Goal: Task Accomplishment & Management: Complete application form

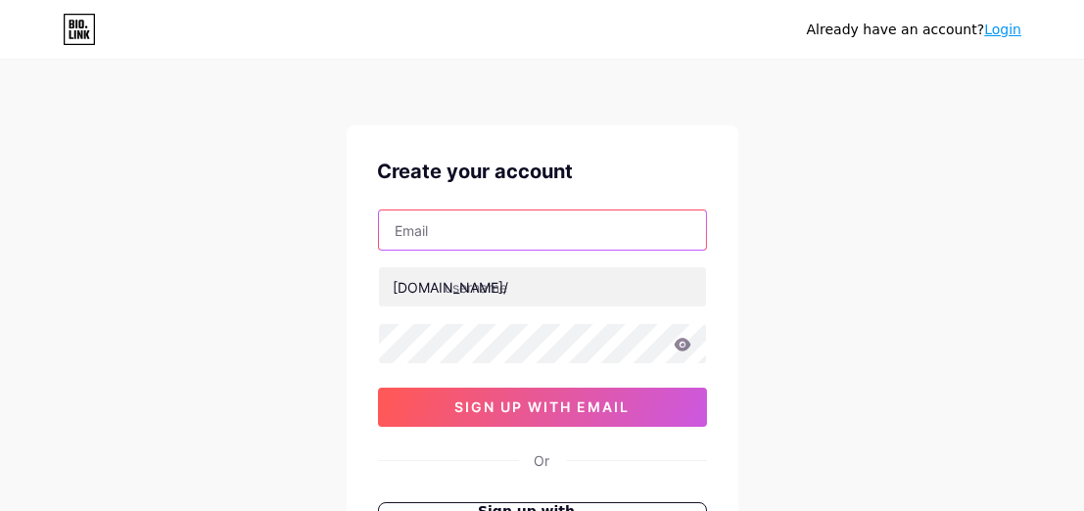
click at [534, 225] on input "text" at bounding box center [542, 229] width 327 height 39
type input "[EMAIL_ADDRESS][DOMAIN_NAME]"
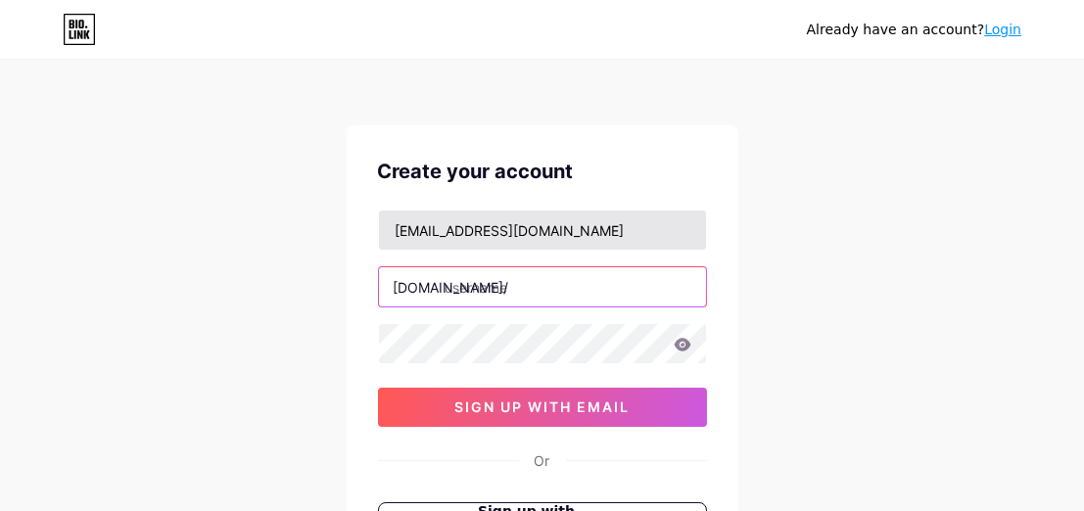
type input "[PERSON_NAME]"
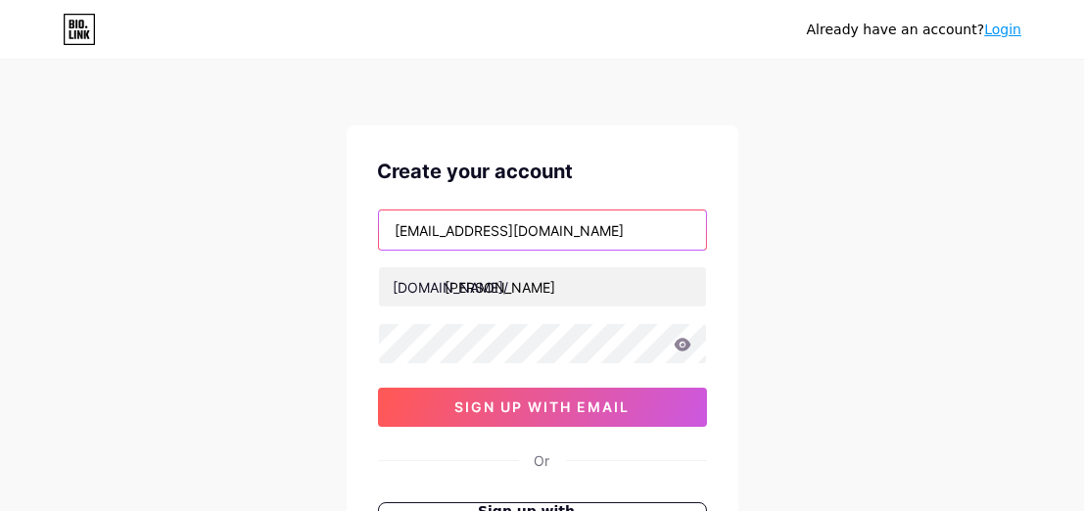
type input "atung83@gmail.com"
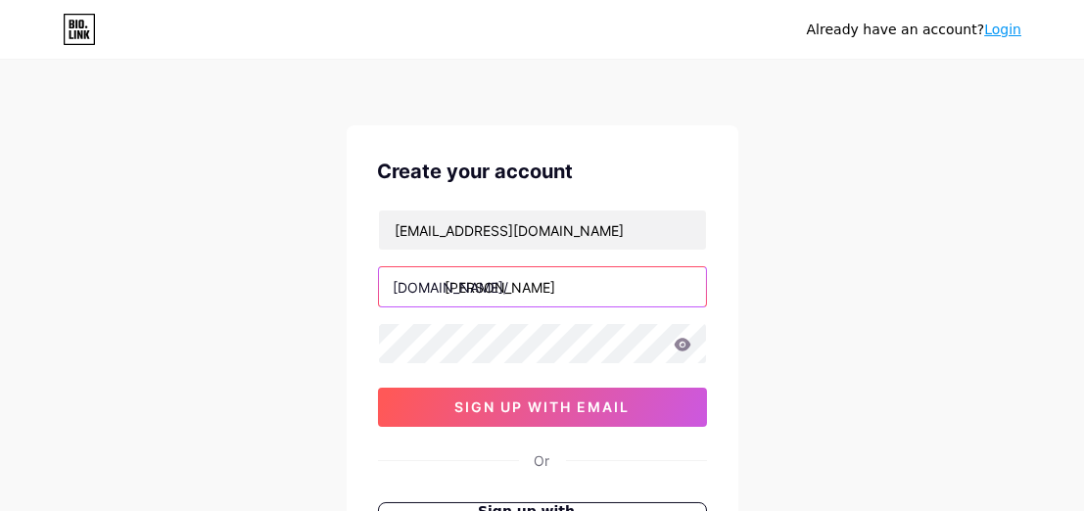
click at [450, 287] on input "[PERSON_NAME]" at bounding box center [542, 286] width 327 height 39
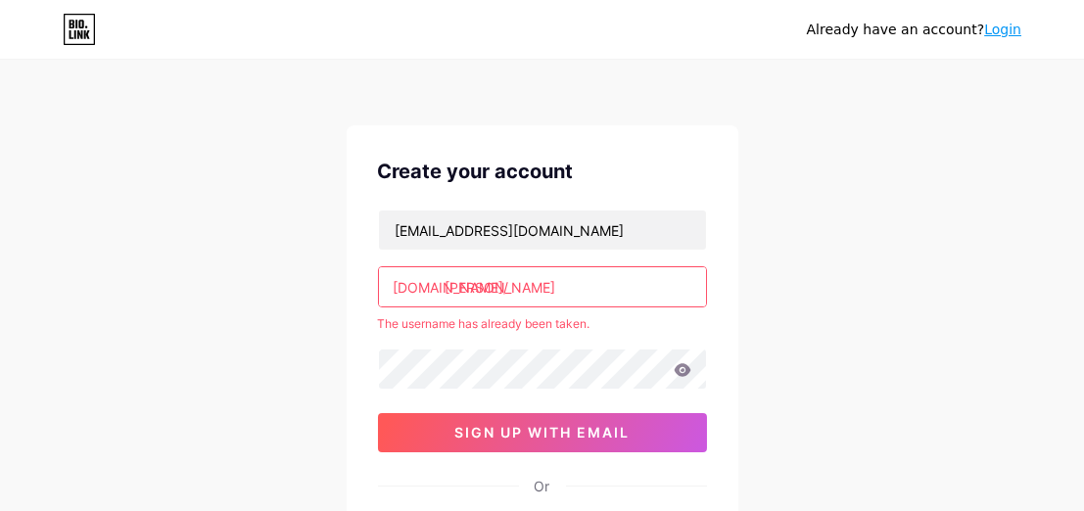
drag, startPoint x: 444, startPoint y: 289, endPoint x: 507, endPoint y: 292, distance: 62.7
click at [507, 292] on input "[PERSON_NAME]" at bounding box center [542, 286] width 327 height 39
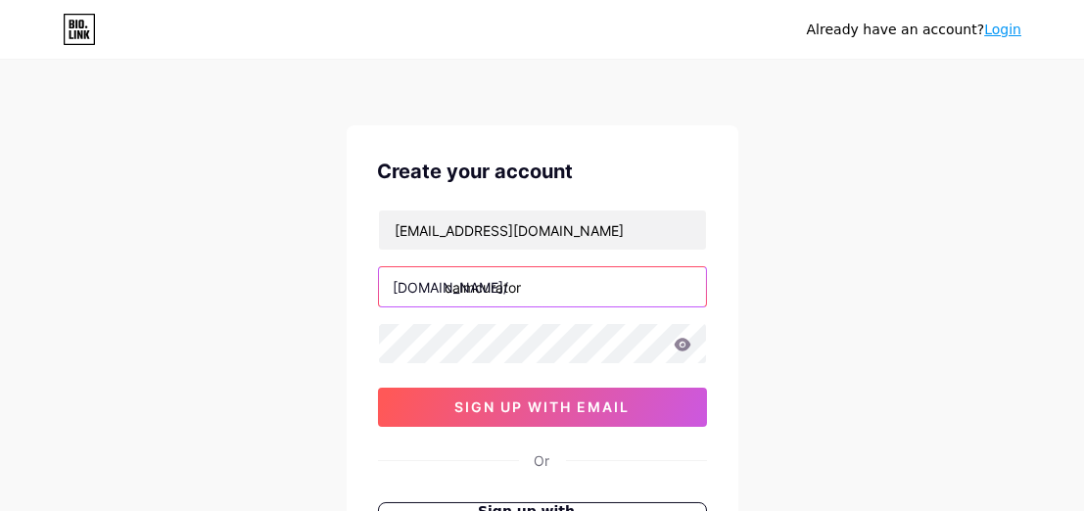
type input "calmcurator"
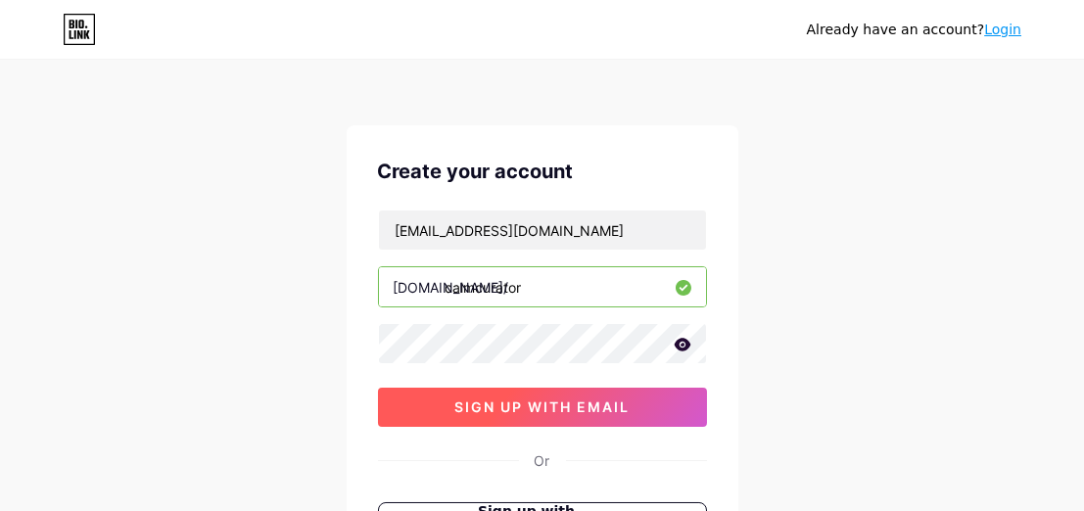
click at [517, 398] on span "sign up with email" at bounding box center [541, 406] width 175 height 17
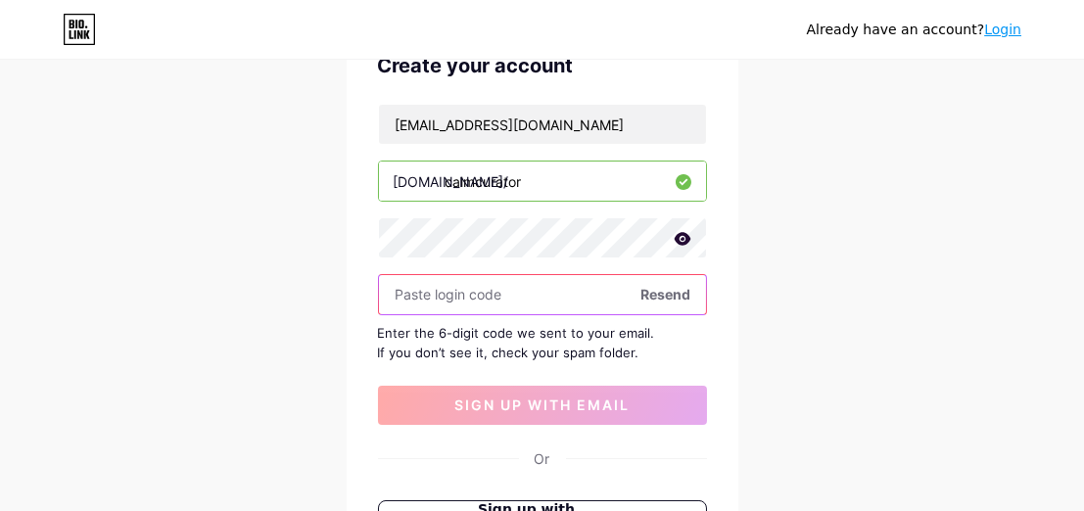
scroll to position [98, 0]
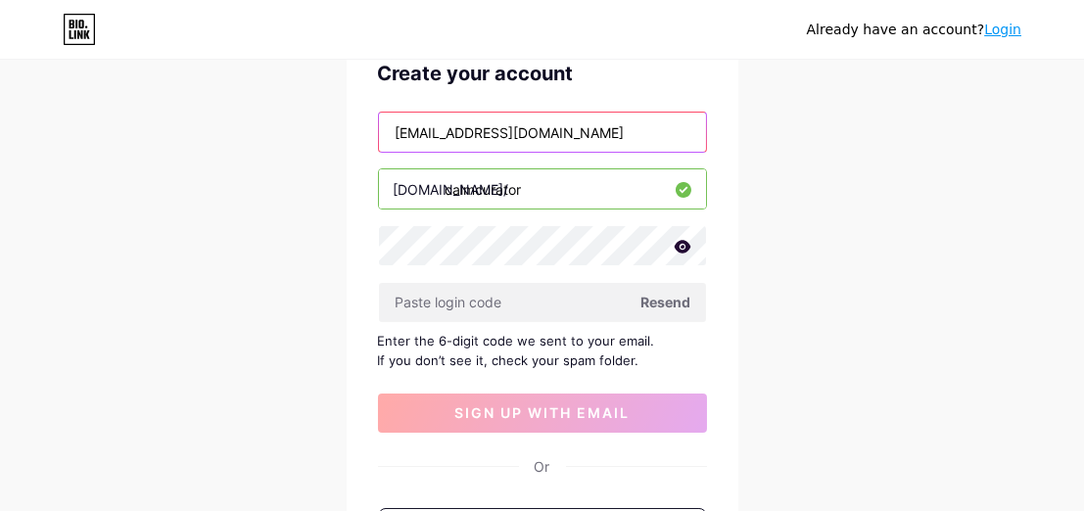
drag, startPoint x: 624, startPoint y: 140, endPoint x: 374, endPoint y: 128, distance: 249.9
click at [375, 129] on div "Create your account atung83@gmail.com bio.link/ calmcurator Resend Enter the 6-…" at bounding box center [543, 330] width 392 height 606
click at [545, 121] on input "atung83@gmail.com" at bounding box center [542, 132] width 327 height 39
click at [443, 129] on input "atung83@gmail.com" at bounding box center [542, 132] width 327 height 39
drag, startPoint x: 579, startPoint y: 130, endPoint x: 346, endPoint y: 112, distance: 233.7
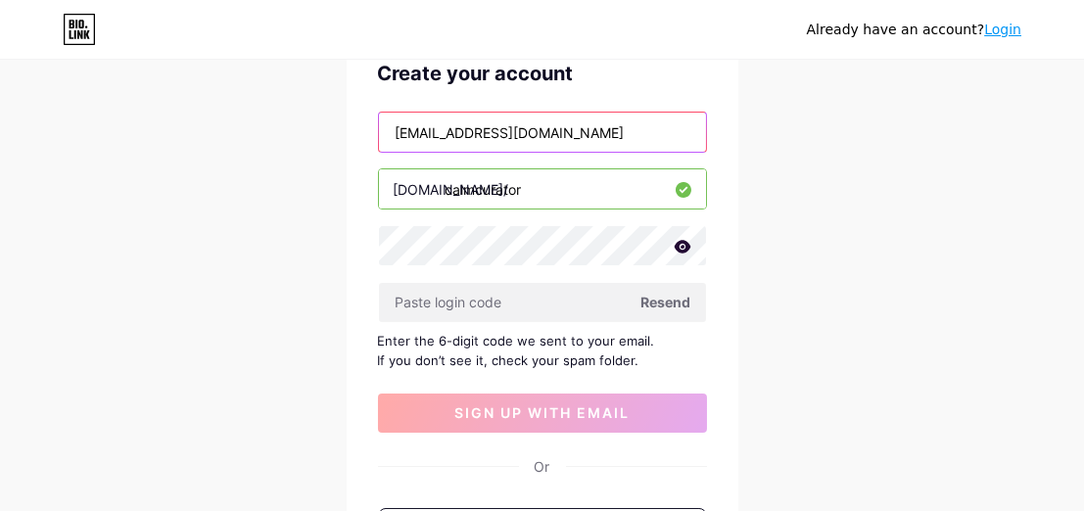
click at [347, 112] on div "Create your account atung83@gmail.com bio.link/ calmcurator Resend Enter the 6-…" at bounding box center [543, 330] width 392 height 606
type input "atung83@gmail.com"
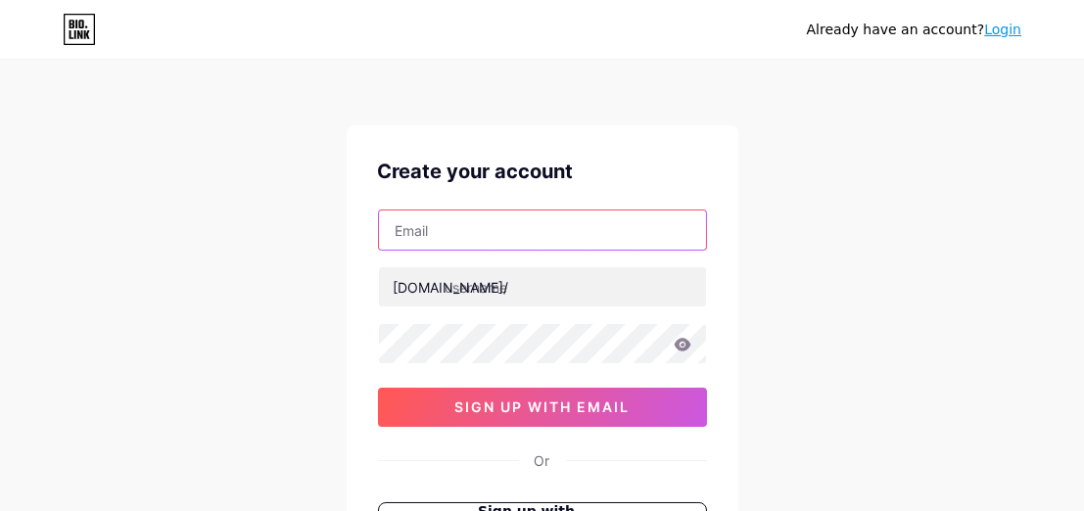
click at [538, 226] on input "text" at bounding box center [542, 229] width 327 height 39
type input "[EMAIL_ADDRESS][DOMAIN_NAME]"
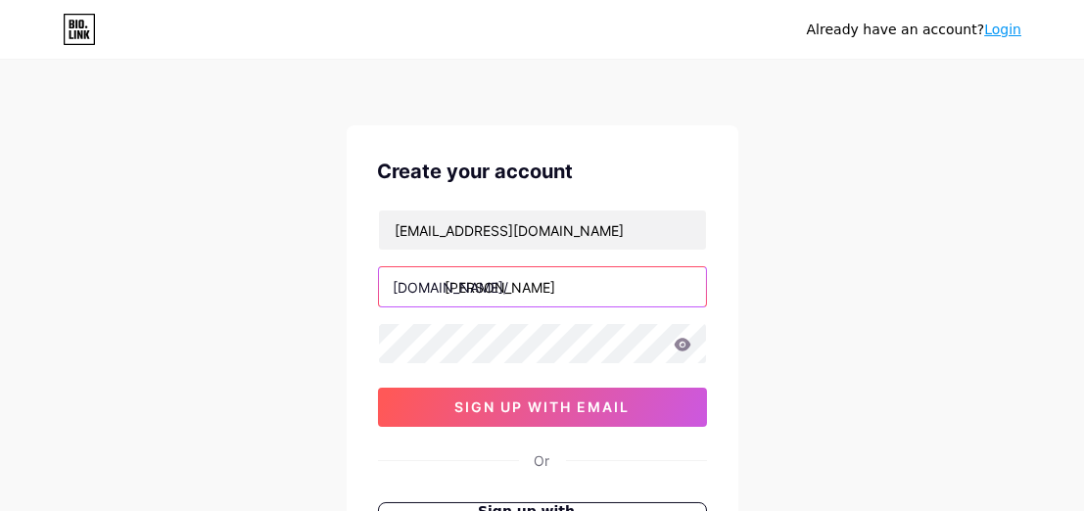
click at [535, 294] on input "[PERSON_NAME]" at bounding box center [542, 286] width 327 height 39
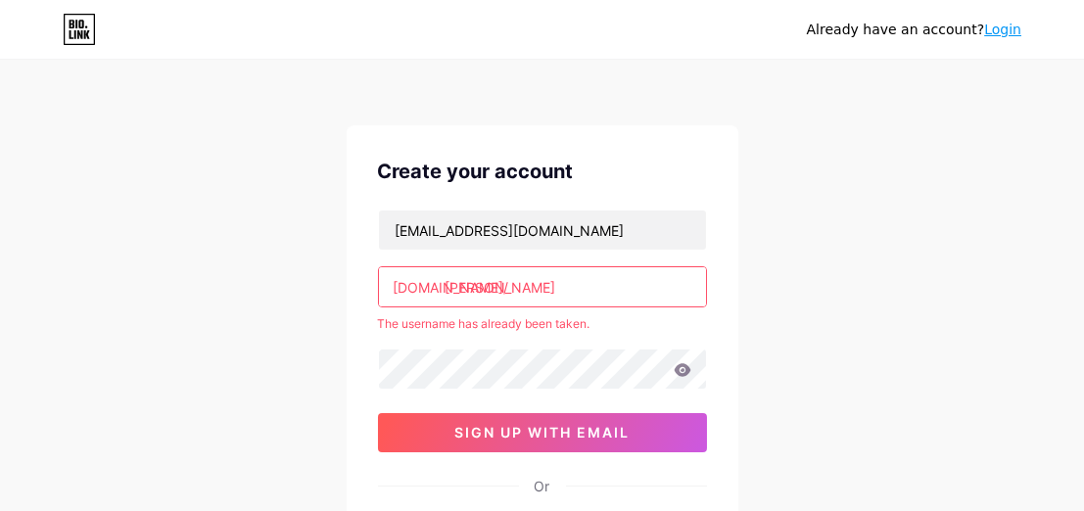
drag, startPoint x: 444, startPoint y: 284, endPoint x: 512, endPoint y: 294, distance: 68.3
click at [512, 294] on input "[PERSON_NAME]" at bounding box center [542, 286] width 327 height 39
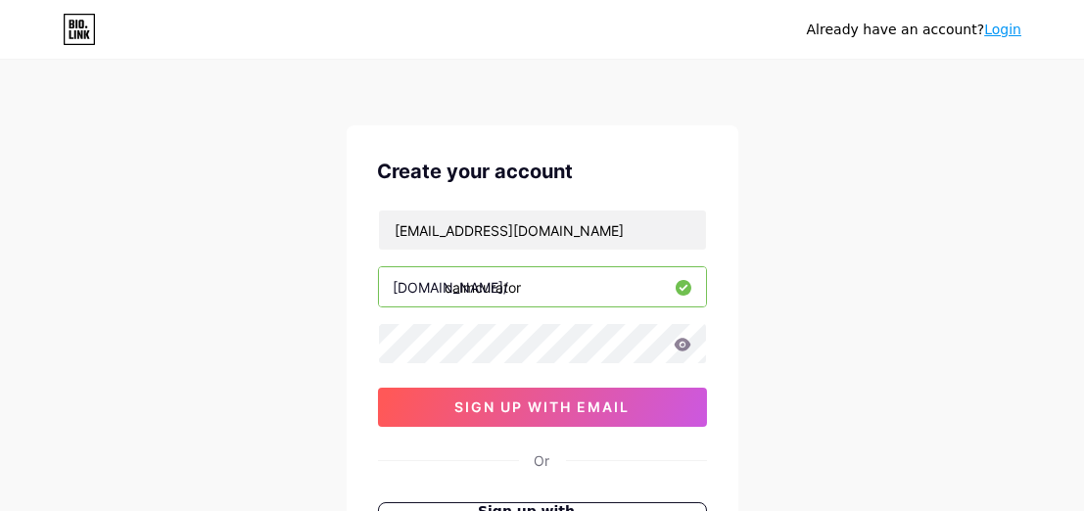
type input "calmcurator"
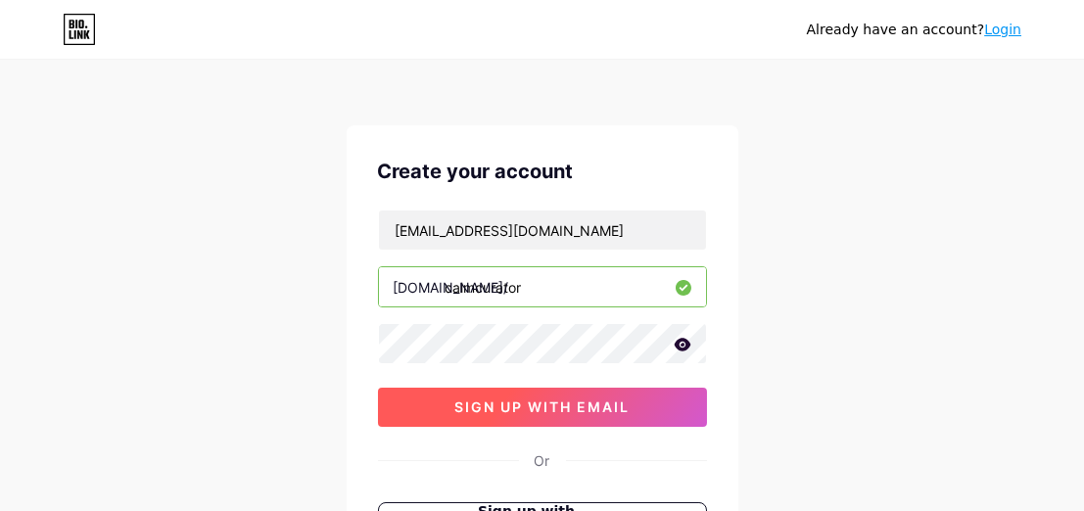
click at [531, 411] on span "sign up with email" at bounding box center [541, 406] width 175 height 17
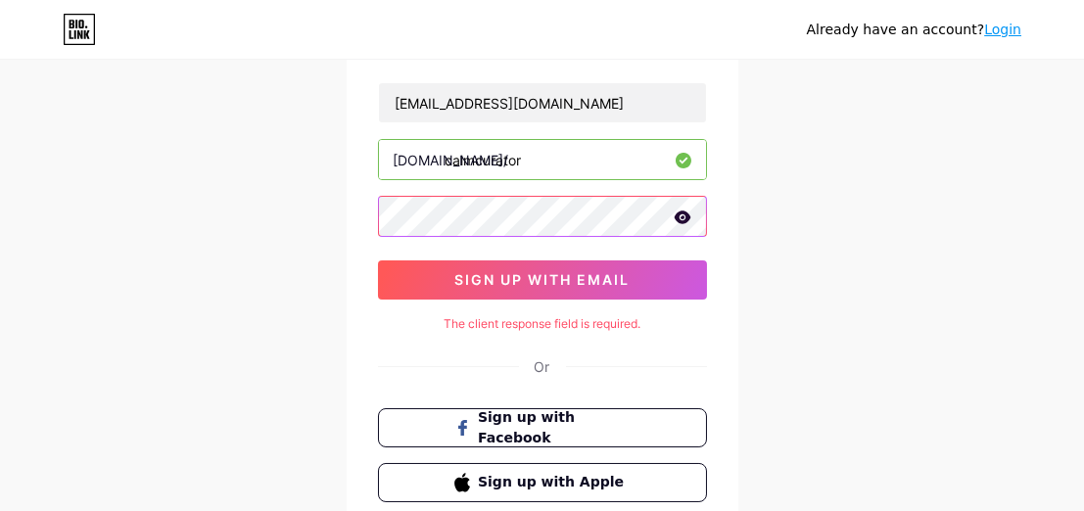
scroll to position [196, 0]
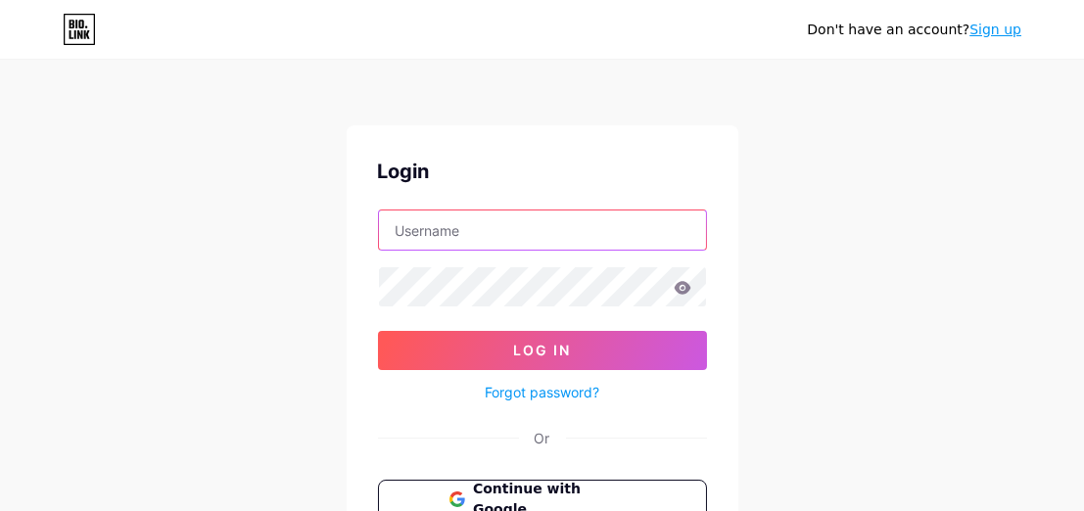
click at [565, 226] on input "text" at bounding box center [542, 229] width 327 height 39
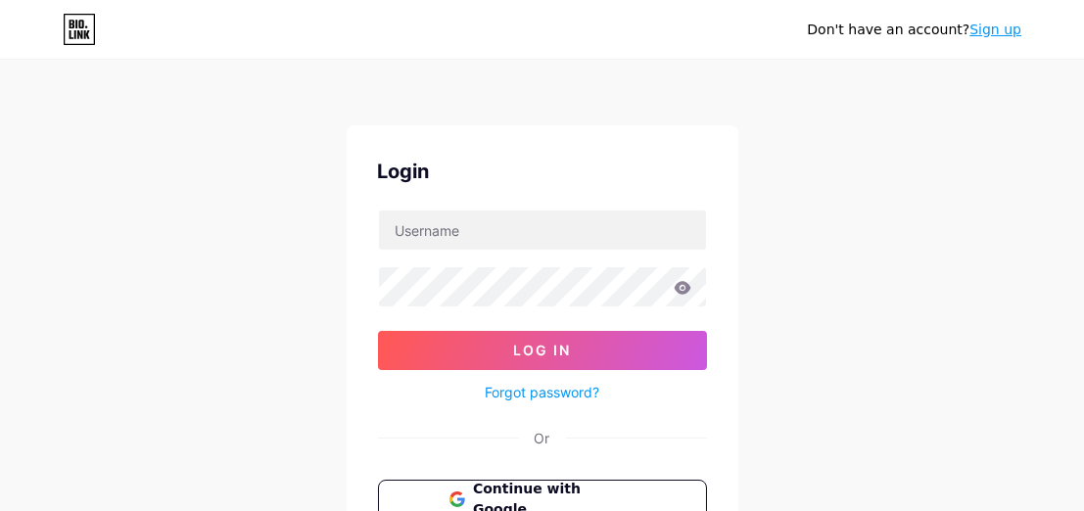
click at [825, 213] on div "Don't have an account? Sign up Login Log In Forgot password? Or Continue with G…" at bounding box center [542, 361] width 1084 height 722
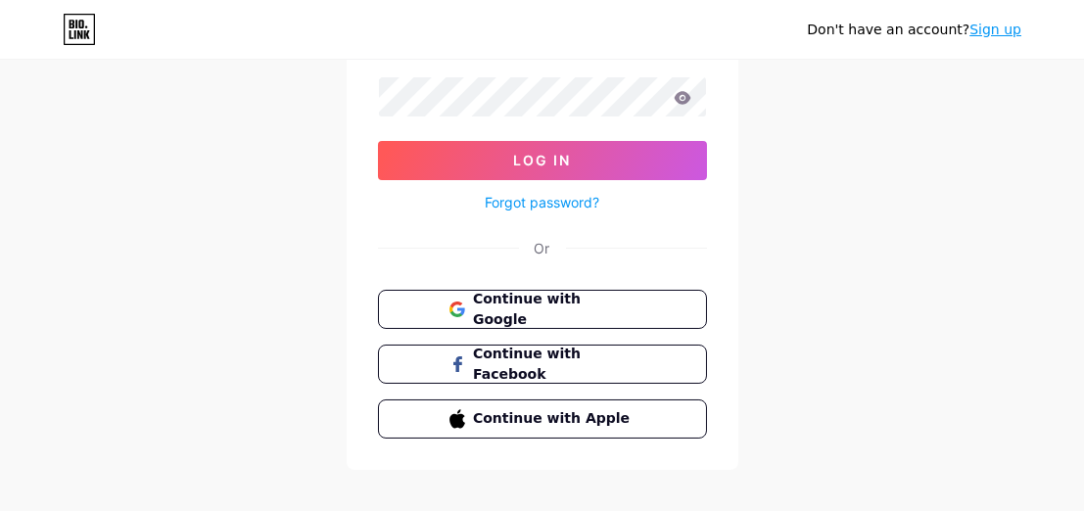
scroll to position [196, 0]
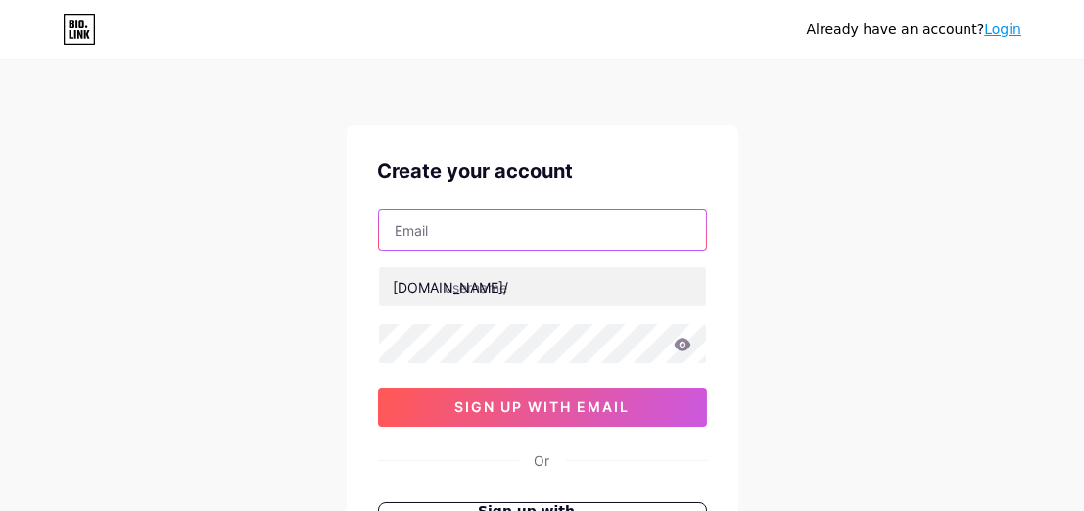
click at [558, 235] on input "text" at bounding box center [542, 229] width 327 height 39
type input "[EMAIL_ADDRESS][DOMAIN_NAME]"
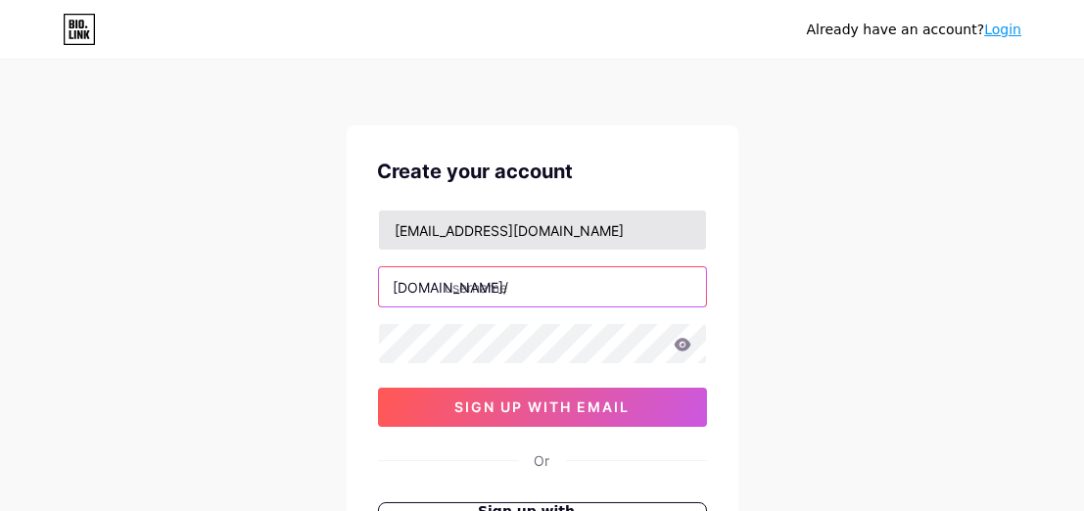
type input "amytung"
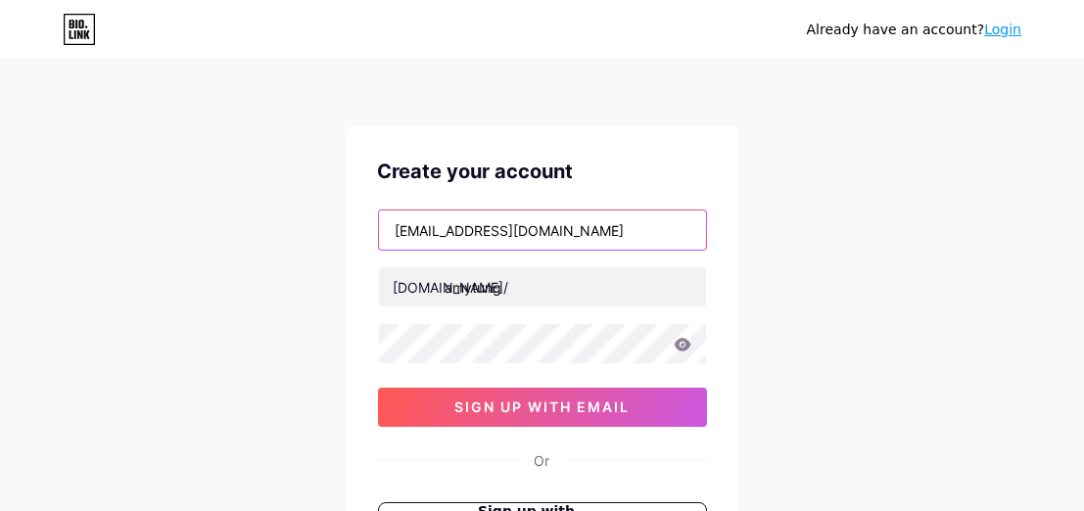
type input "[EMAIL_ADDRESS][DOMAIN_NAME]"
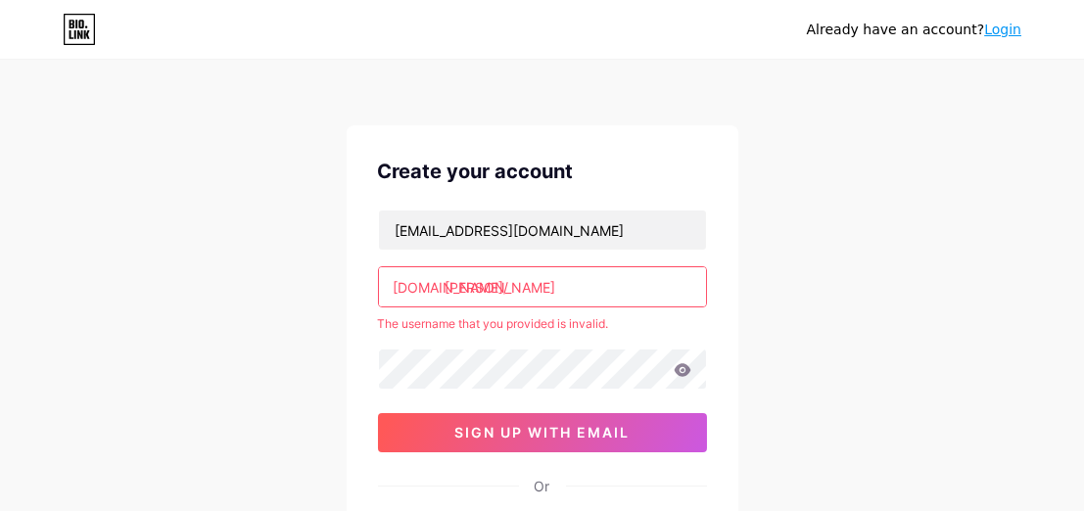
click at [541, 344] on div "[EMAIL_ADDRESS][DOMAIN_NAME] [DOMAIN_NAME]/ [PERSON_NAME] The username that you…" at bounding box center [542, 331] width 329 height 243
drag, startPoint x: 536, startPoint y: 294, endPoint x: 521, endPoint y: 292, distance: 15.8
click at [536, 294] on input "[PERSON_NAME]" at bounding box center [542, 286] width 327 height 39
click at [485, 289] on input "amy tung" at bounding box center [542, 286] width 327 height 39
drag, startPoint x: 454, startPoint y: 289, endPoint x: 570, endPoint y: 288, distance: 115.5
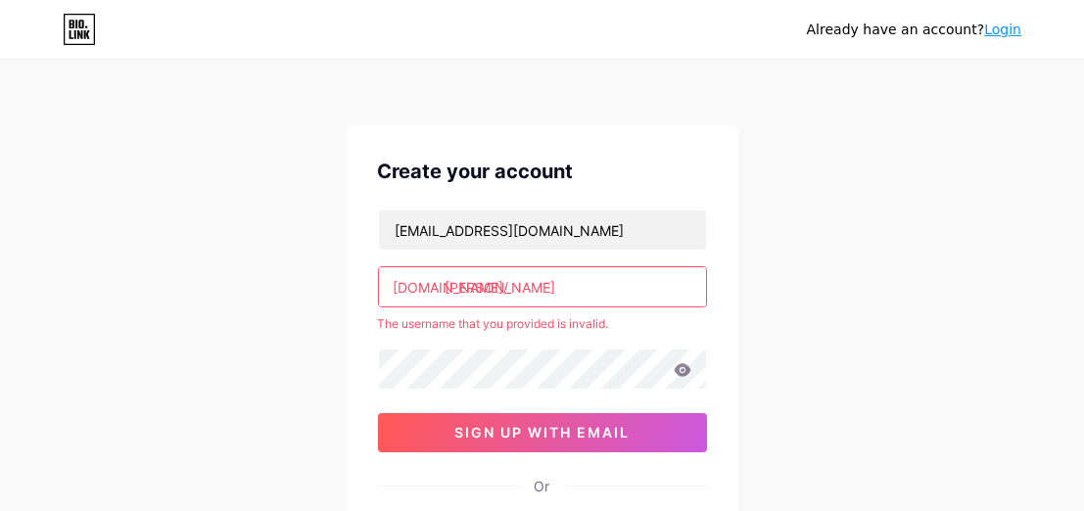
click at [570, 288] on input "amy tung" at bounding box center [542, 286] width 327 height 39
type input "a"
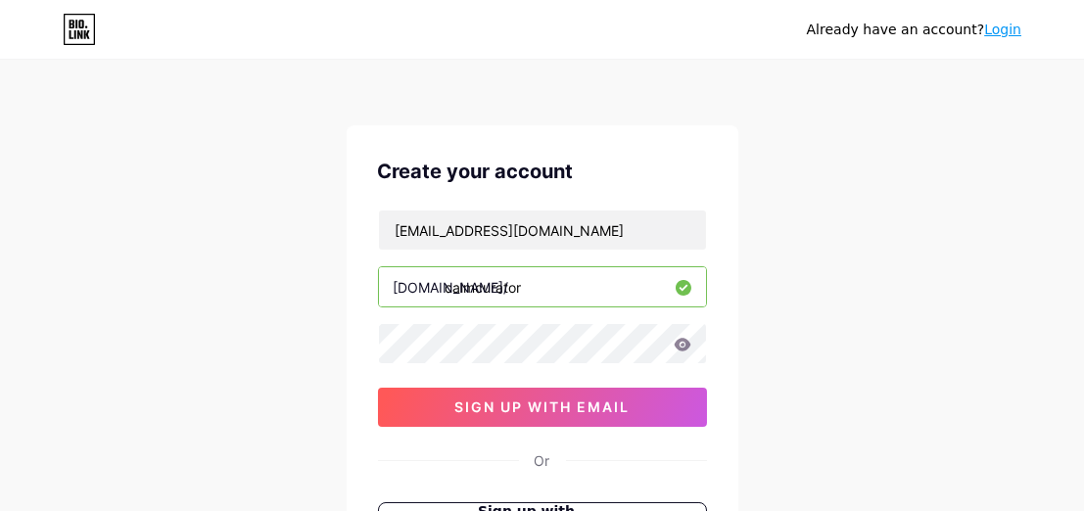
type input "calmcurator"
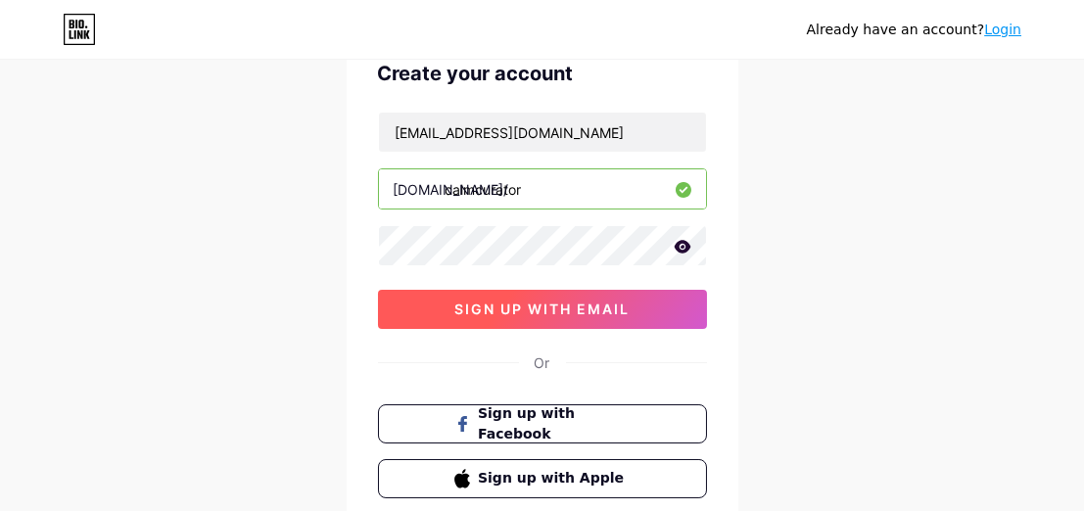
click at [630, 305] on button "sign up with email" at bounding box center [542, 309] width 329 height 39
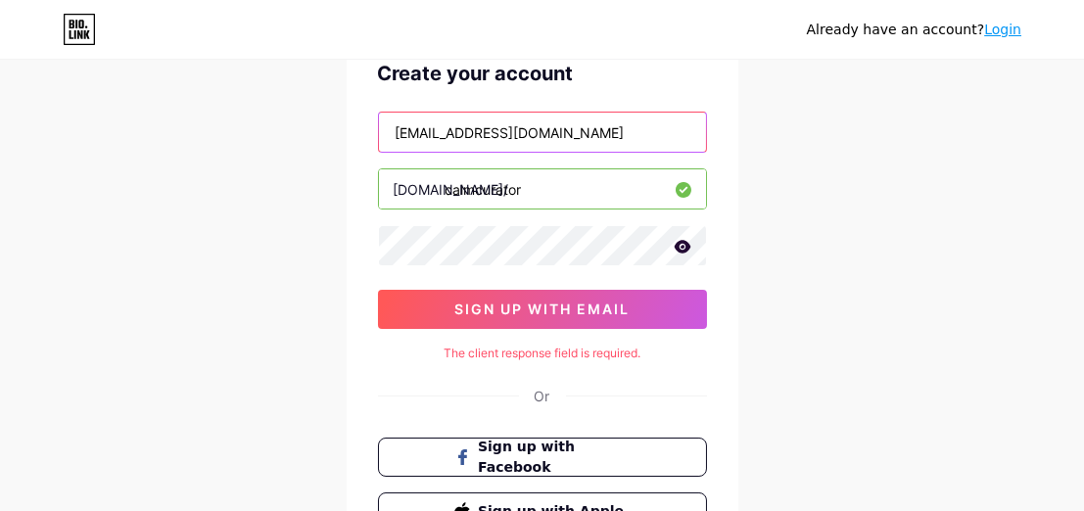
drag, startPoint x: 582, startPoint y: 128, endPoint x: 389, endPoint y: 127, distance: 193.8
click at [389, 127] on input "luxuriouslylived@gmail.com" at bounding box center [542, 132] width 327 height 39
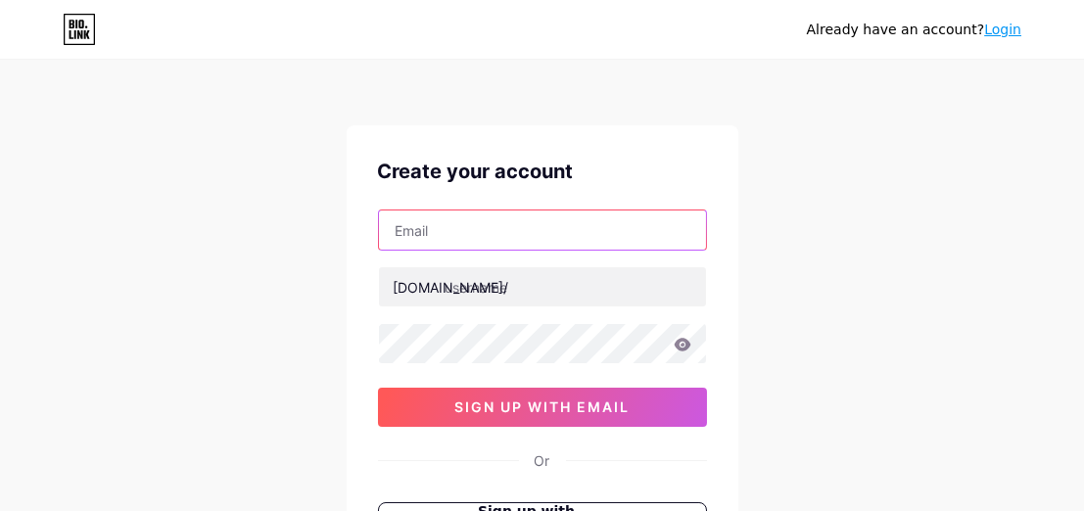
click at [513, 236] on input "text" at bounding box center [542, 229] width 327 height 39
type input "[EMAIL_ADDRESS][DOMAIN_NAME]"
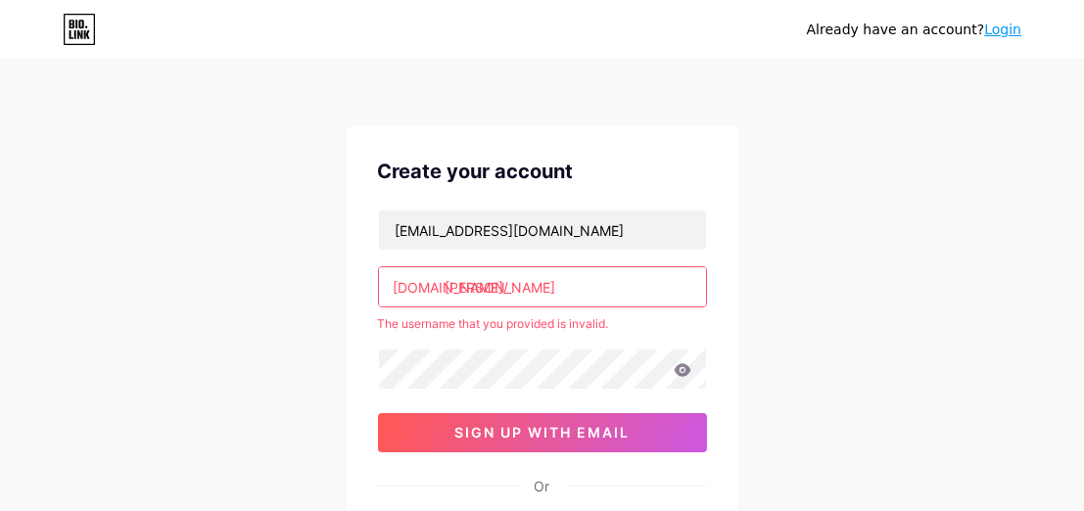
click at [550, 279] on input "[PERSON_NAME]" at bounding box center [542, 286] width 327 height 39
drag, startPoint x: 444, startPoint y: 287, endPoint x: 572, endPoint y: 285, distance: 127.3
click at [572, 285] on input "[PERSON_NAME]" at bounding box center [542, 286] width 327 height 39
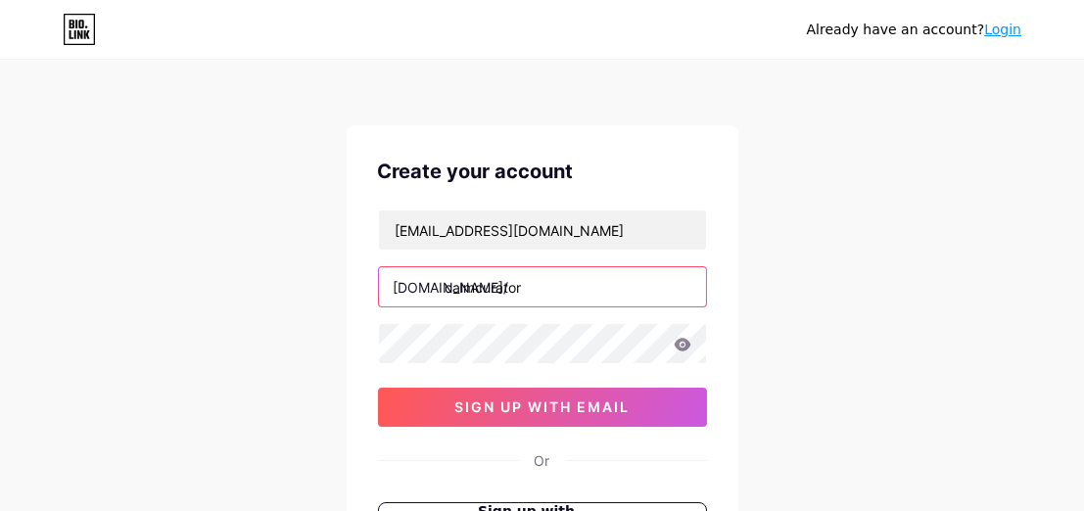
type input "calmcurator"
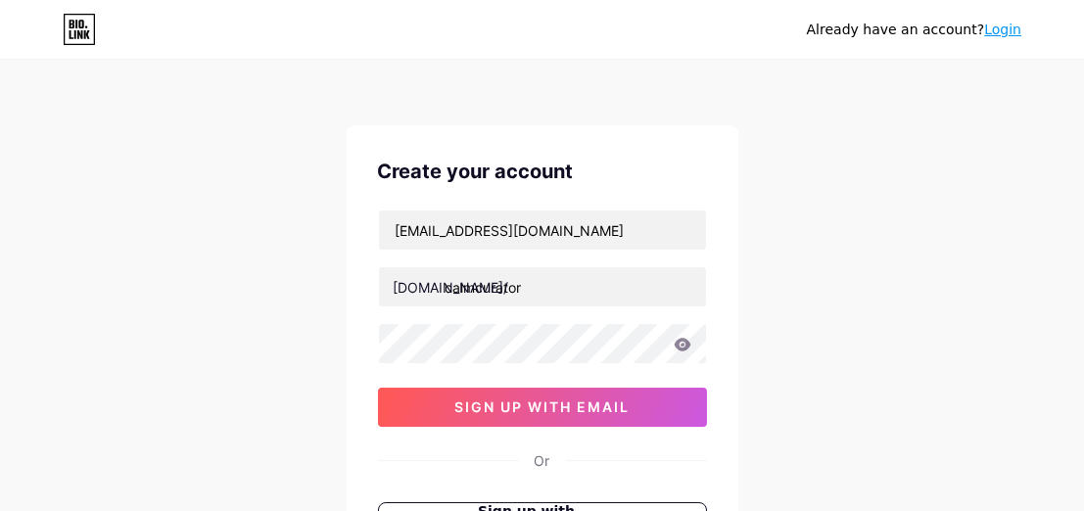
click at [878, 285] on div "Already have an account? Login Create your account [EMAIL_ADDRESS][DOMAIN_NAME]…" at bounding box center [542, 374] width 1084 height 749
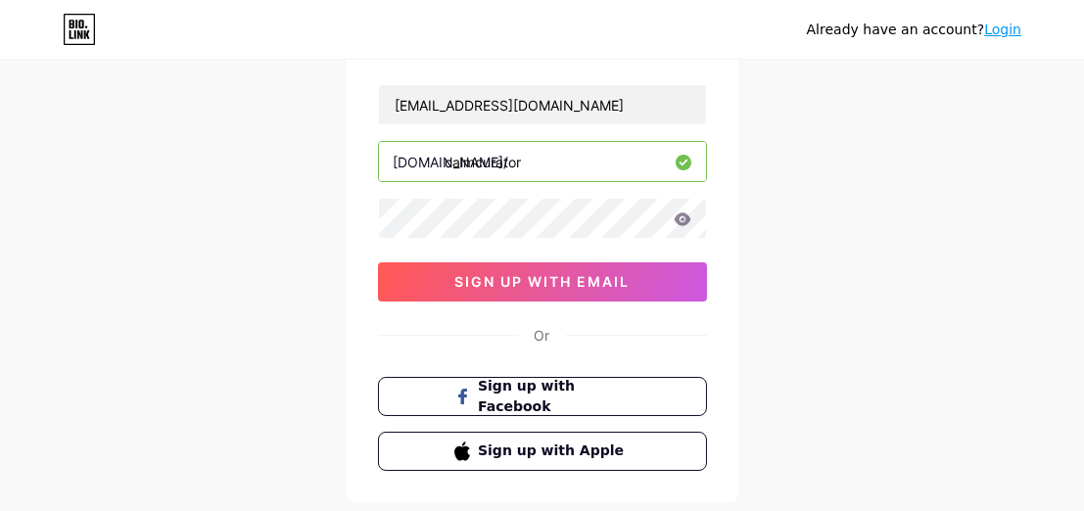
scroll to position [98, 0]
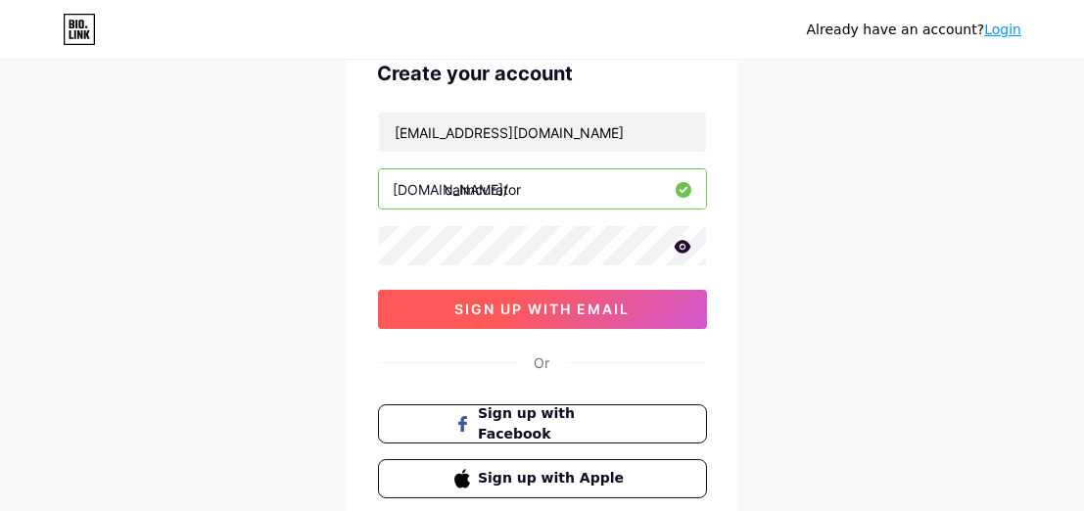
click at [552, 311] on span "sign up with email" at bounding box center [541, 309] width 175 height 17
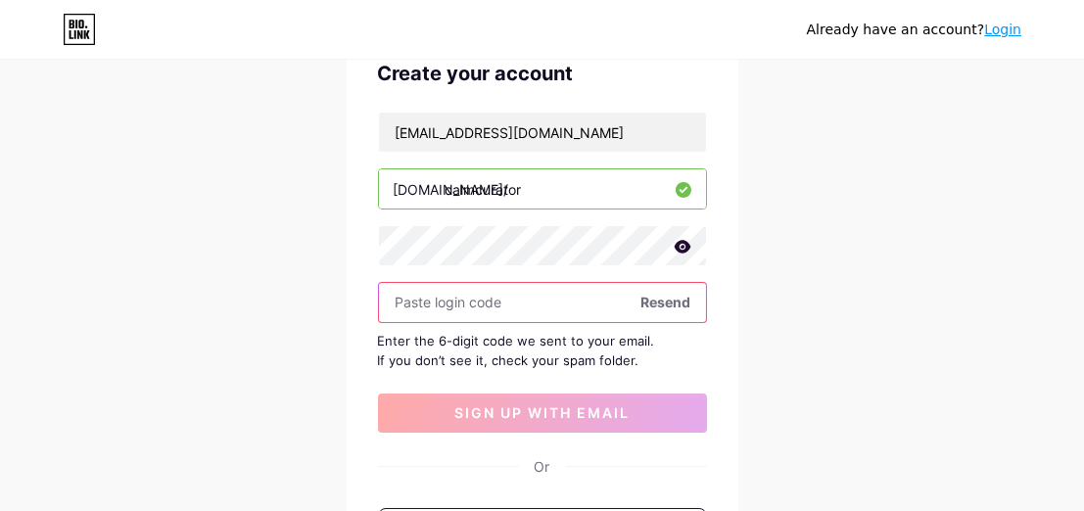
paste input "195445"
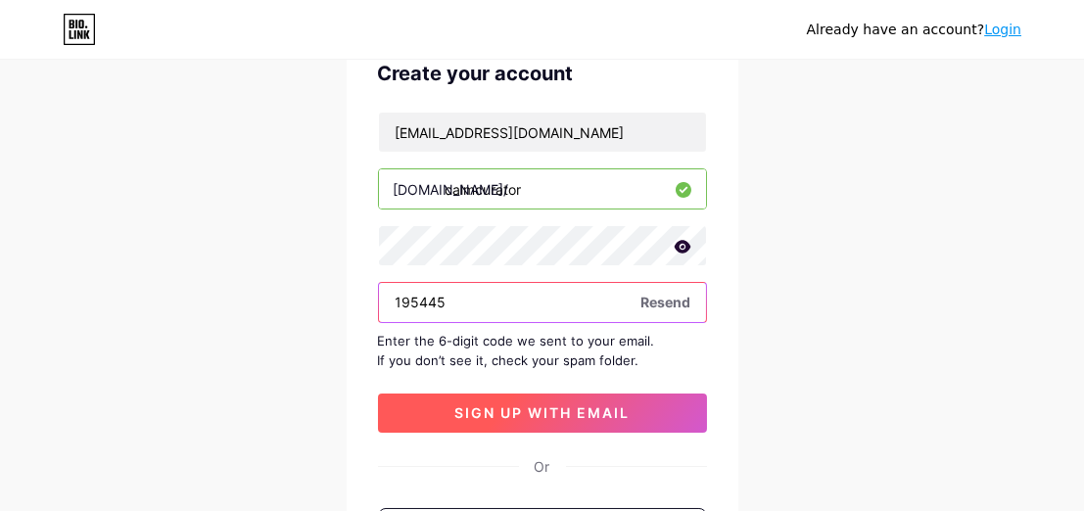
type input "195445"
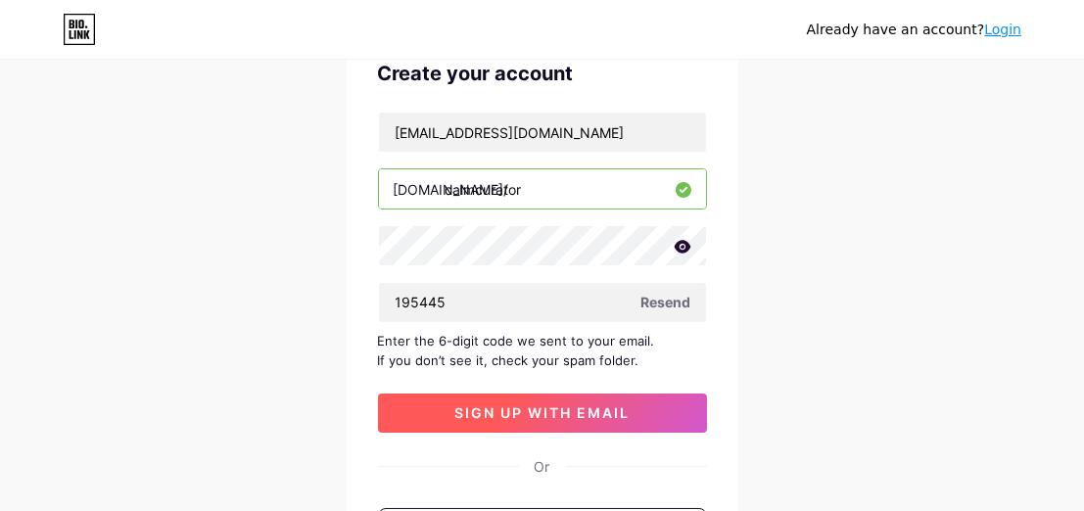
click at [544, 416] on span "sign up with email" at bounding box center [541, 412] width 175 height 17
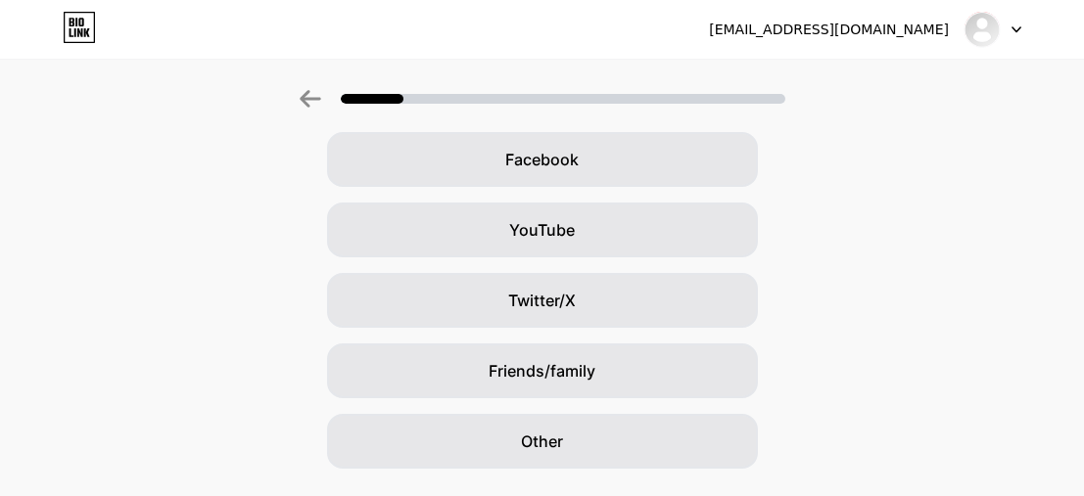
scroll to position [347, 0]
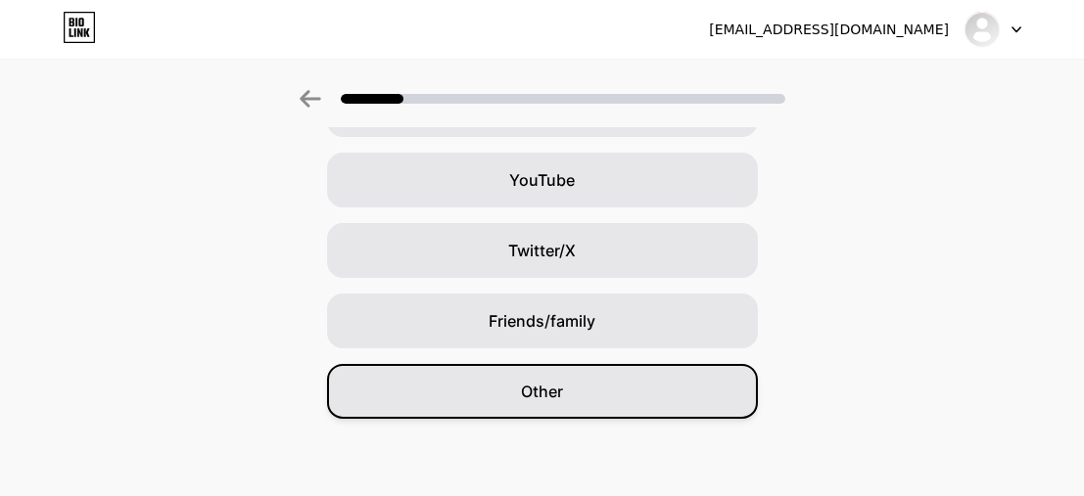
click at [643, 380] on div "Other" at bounding box center [542, 391] width 431 height 55
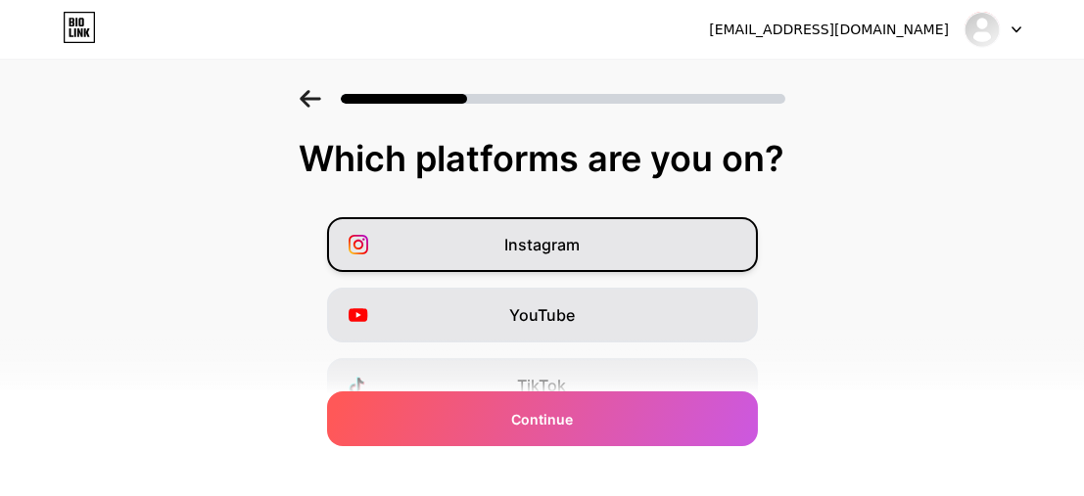
click at [637, 254] on div "Instagram" at bounding box center [542, 244] width 431 height 55
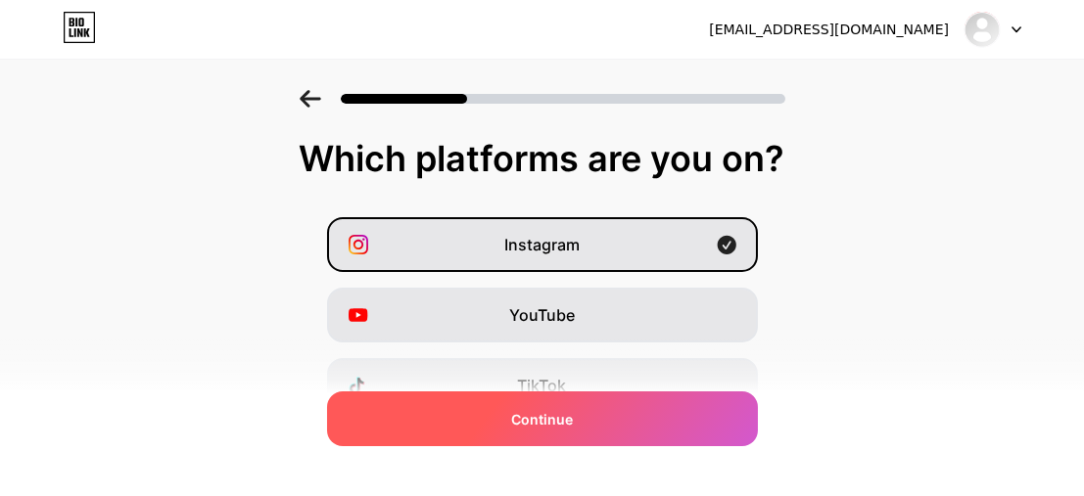
click at [620, 412] on div "Continue" at bounding box center [542, 419] width 431 height 55
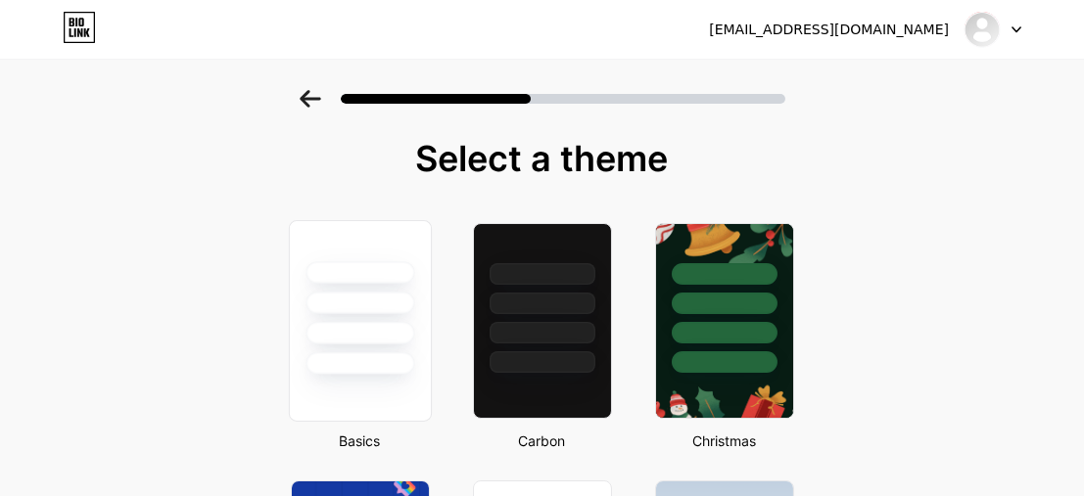
click at [419, 372] on div at bounding box center [359, 298] width 141 height 154
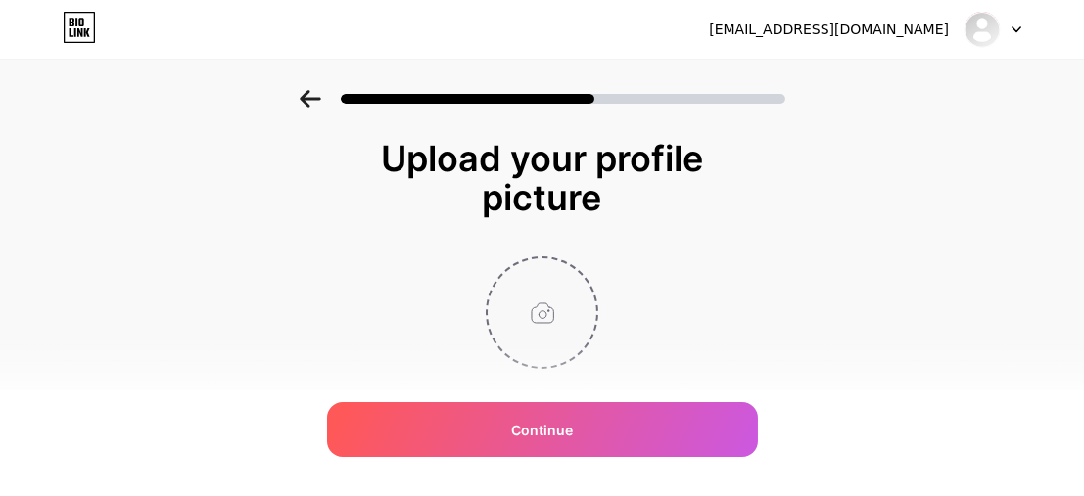
click at [555, 316] on input "file" at bounding box center [542, 312] width 109 height 109
type input "C:\fakepath\CC.png"
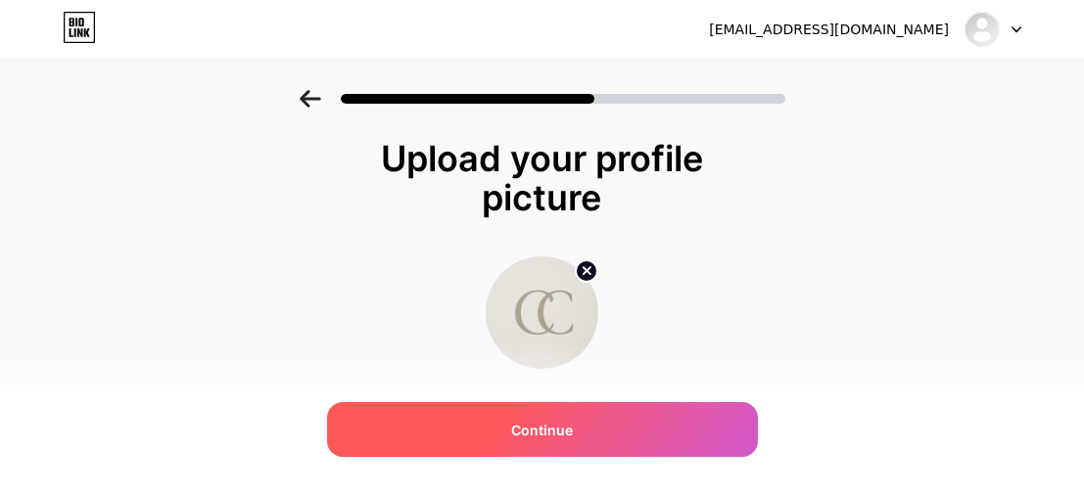
click at [520, 431] on span "Continue" at bounding box center [542, 430] width 62 height 21
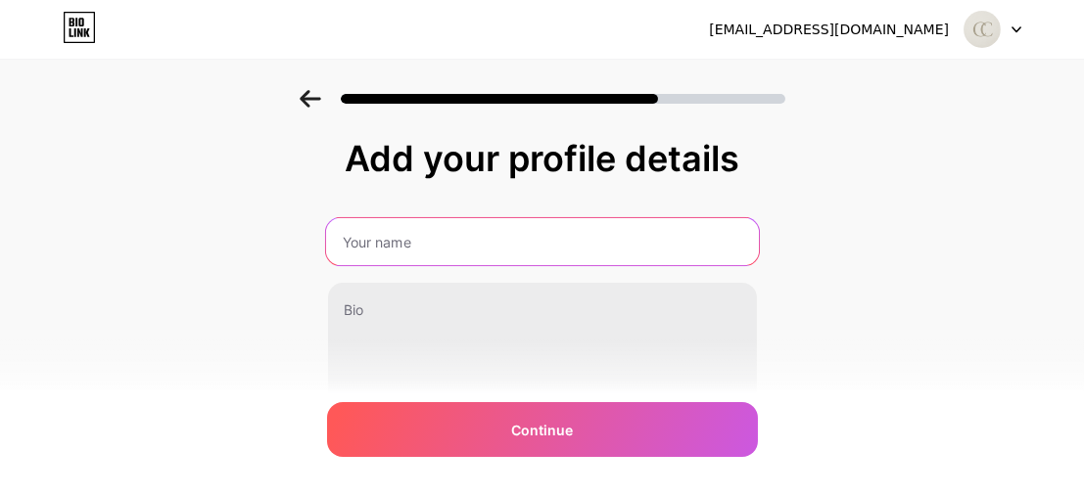
click at [582, 233] on input "text" at bounding box center [541, 241] width 433 height 47
type input "Calm"
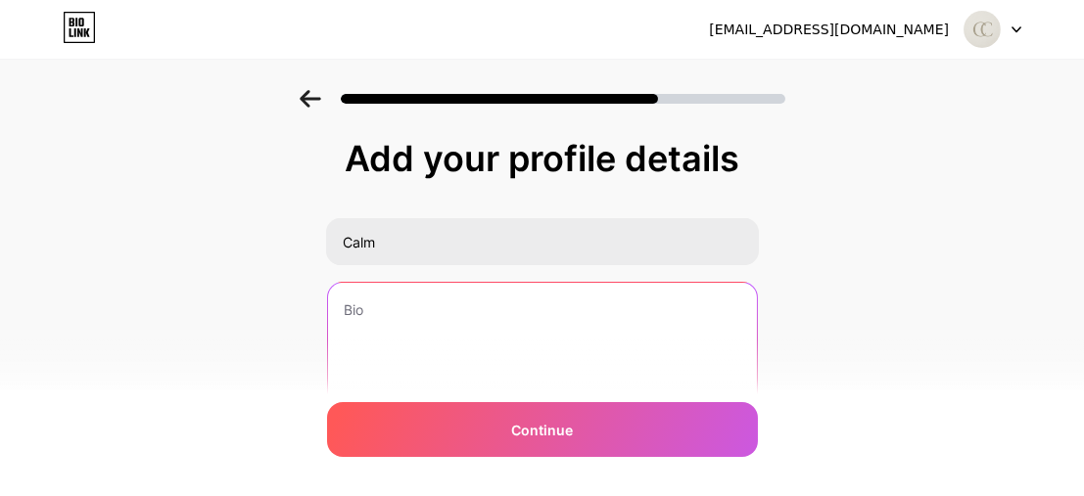
click at [738, 326] on textarea at bounding box center [542, 362] width 429 height 158
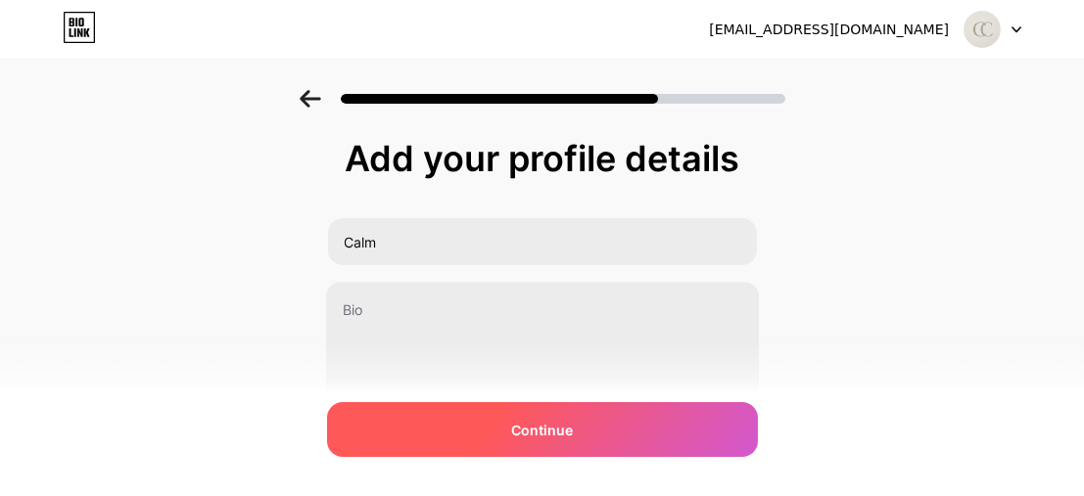
click at [597, 435] on div "Continue" at bounding box center [542, 429] width 431 height 55
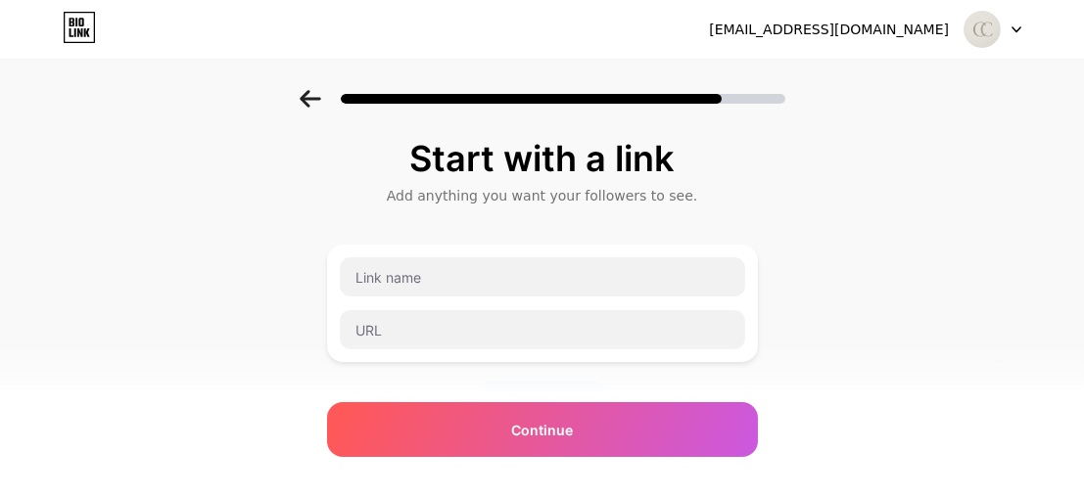
click at [303, 95] on div at bounding box center [542, 93] width 1084 height 69
click at [313, 95] on icon at bounding box center [310, 99] width 21 height 18
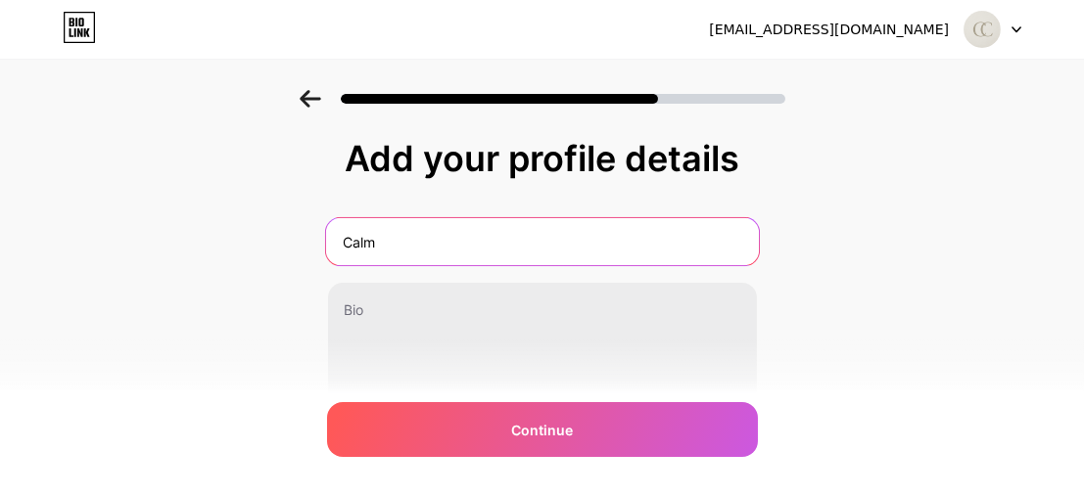
click at [399, 240] on input "Calm" at bounding box center [541, 241] width 433 height 47
type input "Calm Curator"
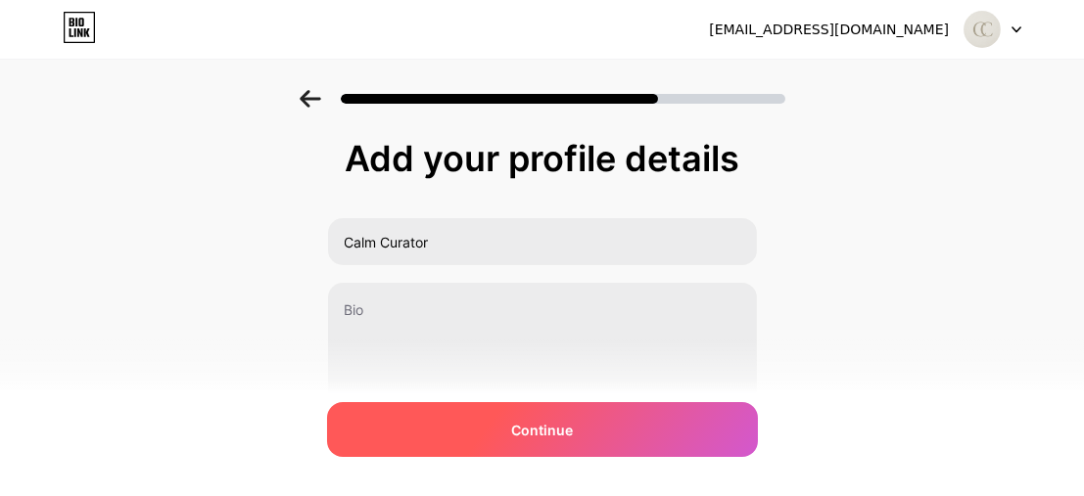
click at [521, 442] on div "Continue" at bounding box center [542, 429] width 431 height 55
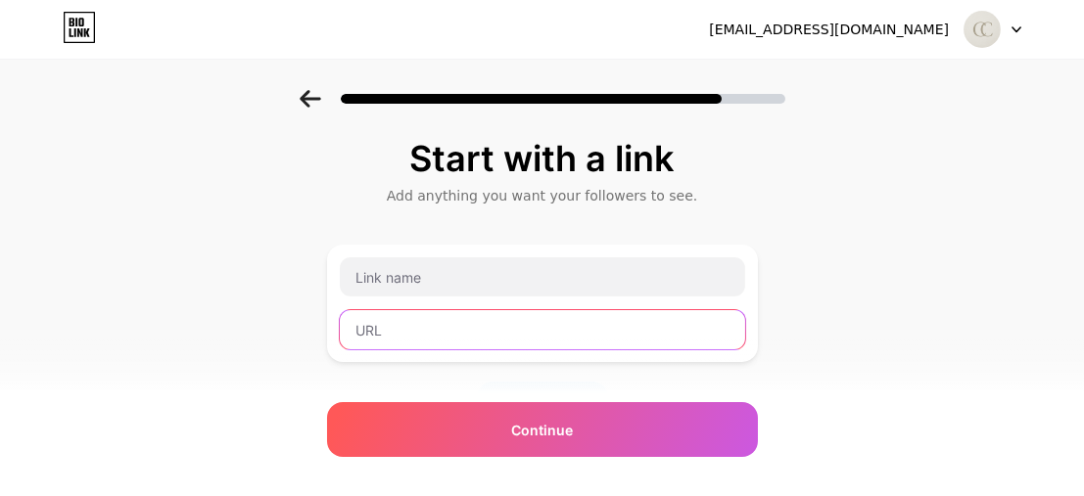
click at [459, 320] on input "text" at bounding box center [542, 329] width 405 height 39
paste input "payhip.com/b/k0Fx9"
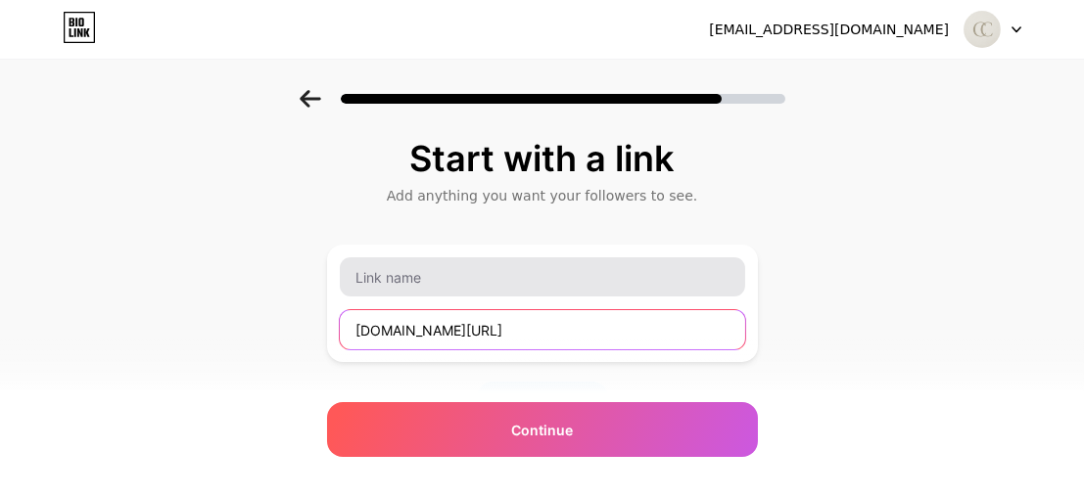
type input "payhip.com/b/k0Fx9"
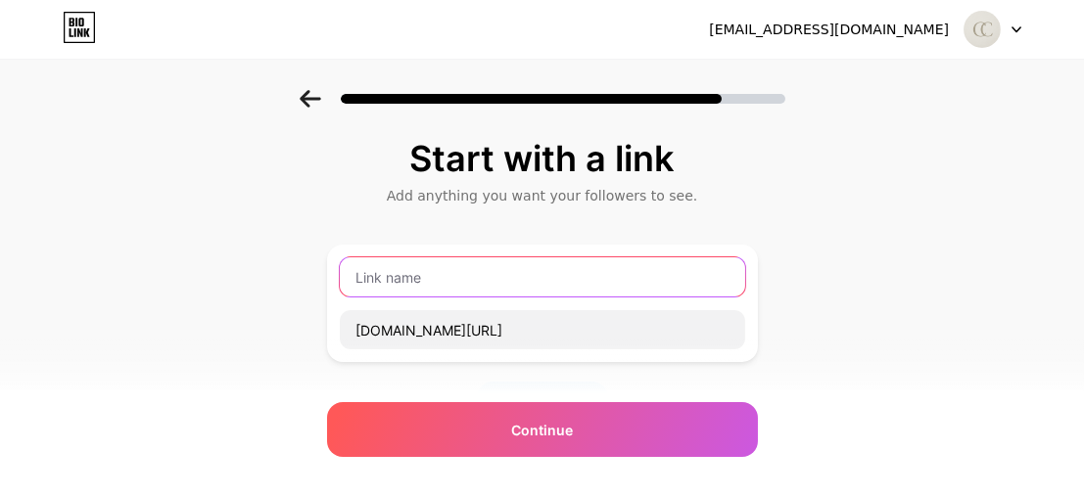
click at [459, 290] on input "text" at bounding box center [542, 276] width 405 height 39
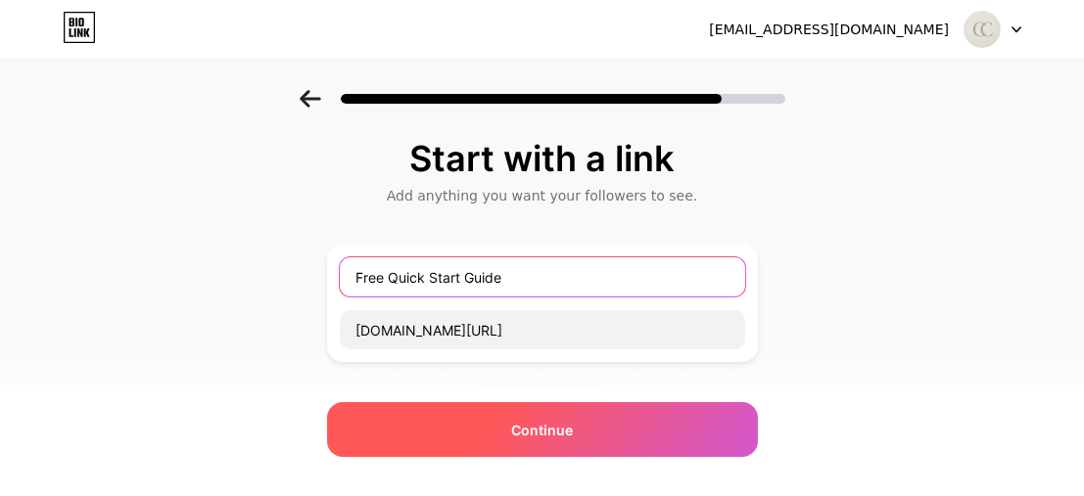
type input "Free Quick Start Guide"
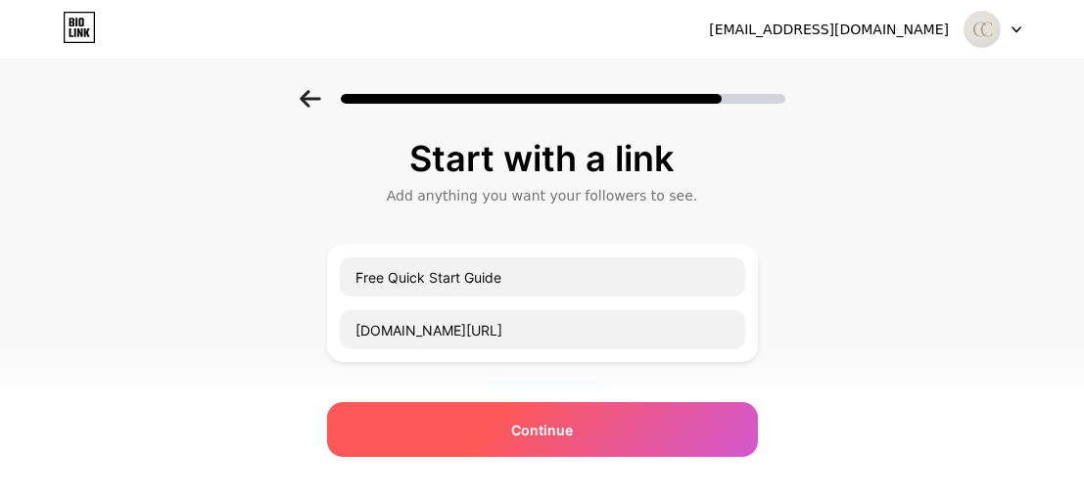
click at [600, 424] on div "Continue" at bounding box center [542, 429] width 431 height 55
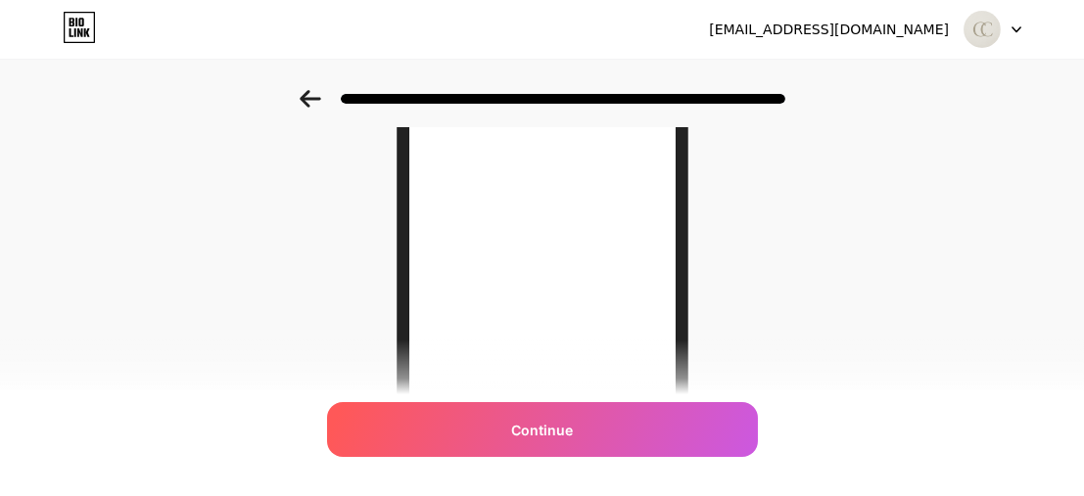
scroll to position [487, 0]
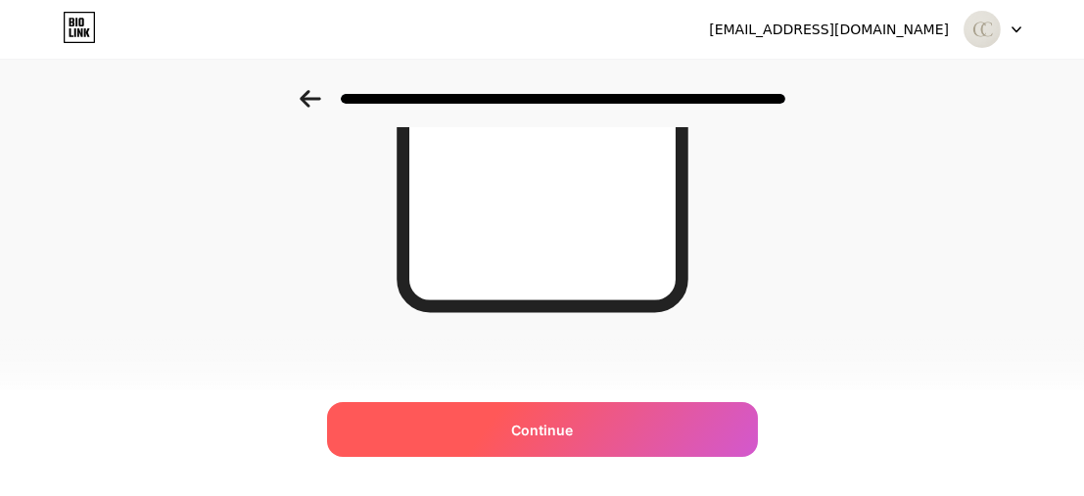
click at [607, 426] on div "Continue" at bounding box center [542, 429] width 431 height 55
